Goal: Transaction & Acquisition: Obtain resource

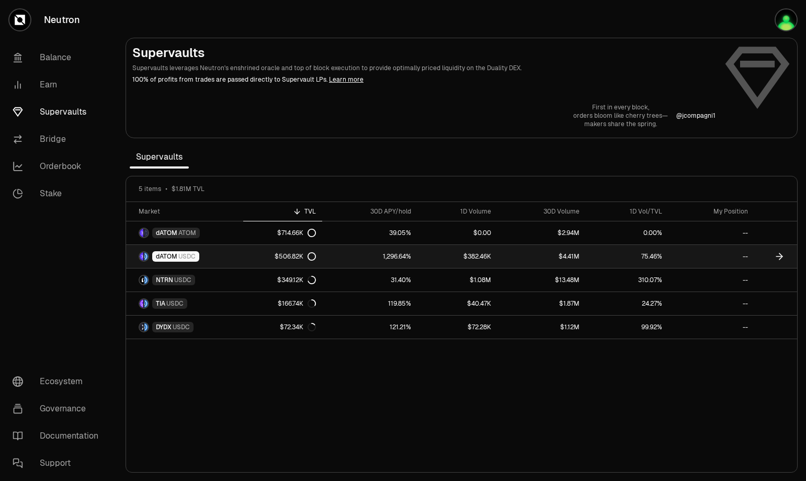
click at [166, 258] on span "dATOM" at bounding box center [166, 256] width 21 height 8
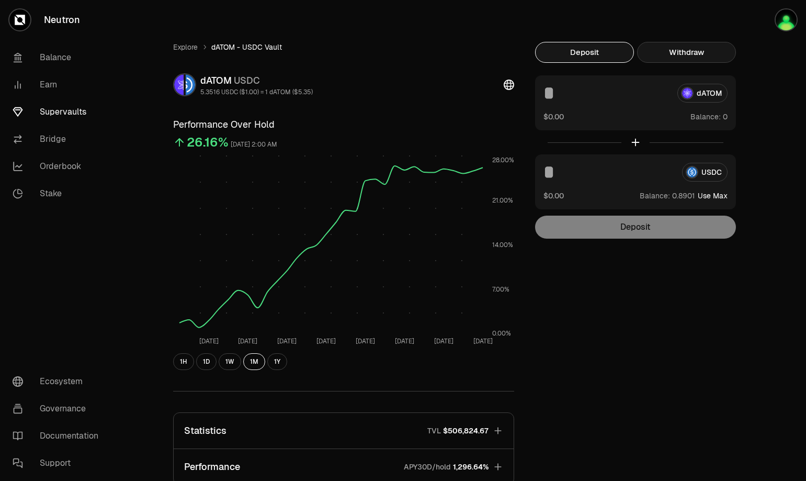
click at [704, 49] on button "Withdraw" at bounding box center [686, 52] width 99 height 21
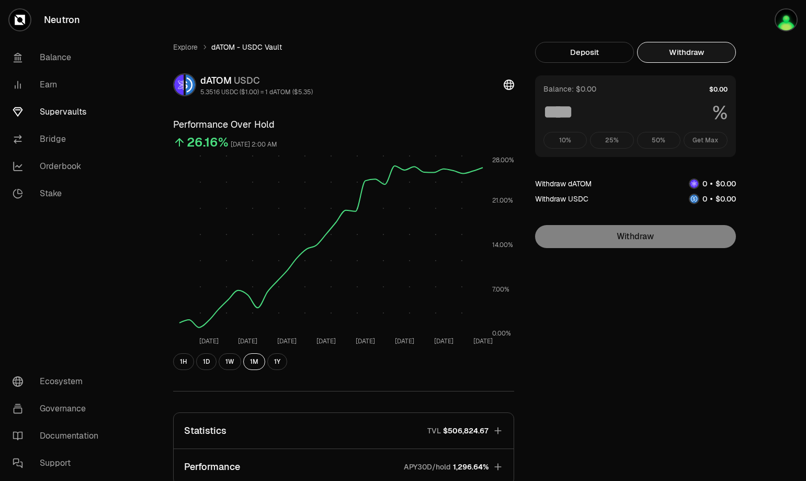
click at [693, 138] on div "10% 25% 50% Get Max" at bounding box center [636, 140] width 184 height 17
click at [783, 20] on img "button" at bounding box center [786, 19] width 21 height 21
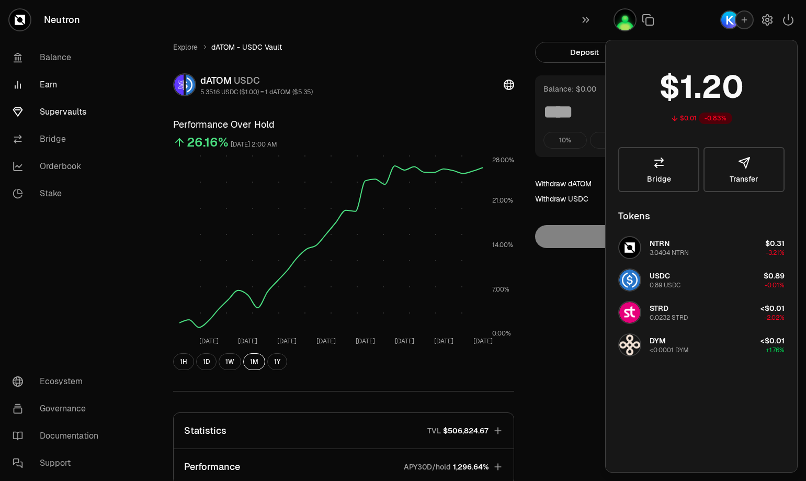
click at [89, 91] on link "Earn" at bounding box center [58, 84] width 109 height 27
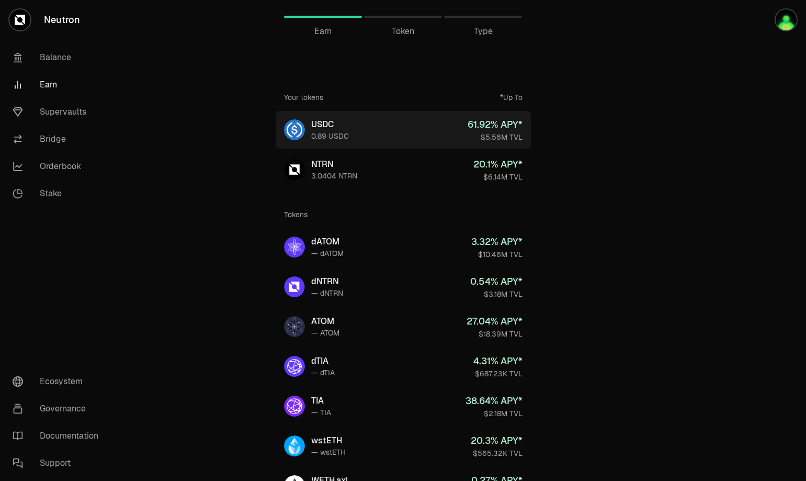
click at [323, 123] on div "USDC" at bounding box center [330, 124] width 38 height 13
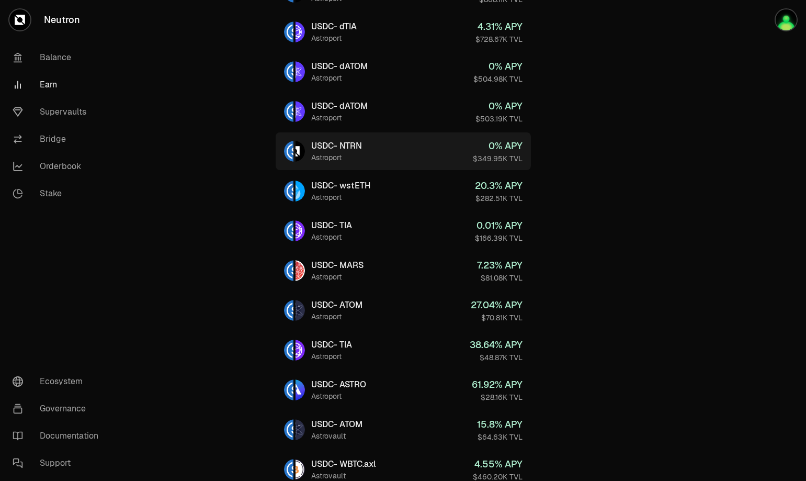
scroll to position [209, 0]
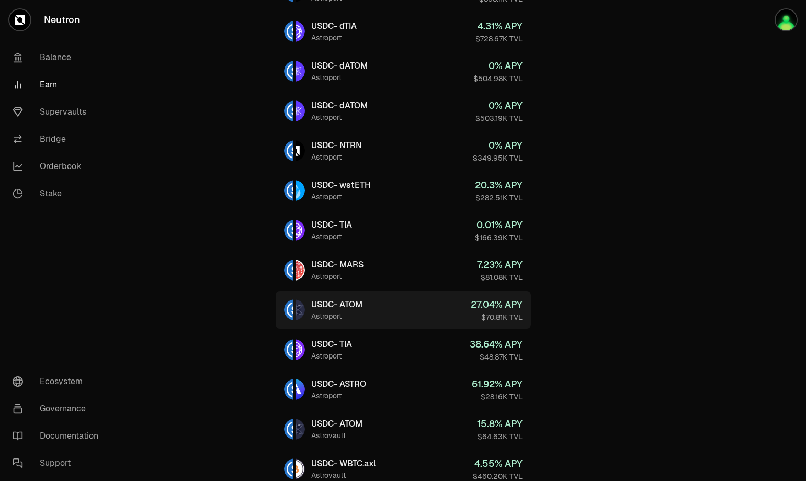
click at [330, 303] on div "USDC - ATOM" at bounding box center [336, 304] width 51 height 13
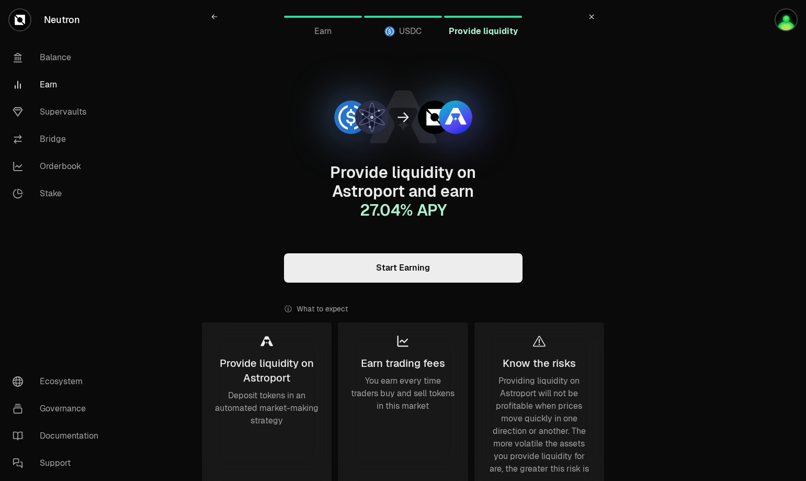
click at [350, 276] on link "Start Earning" at bounding box center [403, 267] width 239 height 29
